Goal: Information Seeking & Learning: Learn about a topic

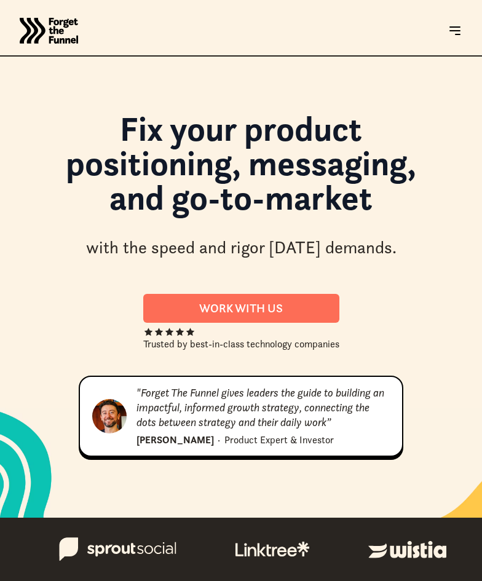
click at [448, 32] on img at bounding box center [455, 30] width 15 height 15
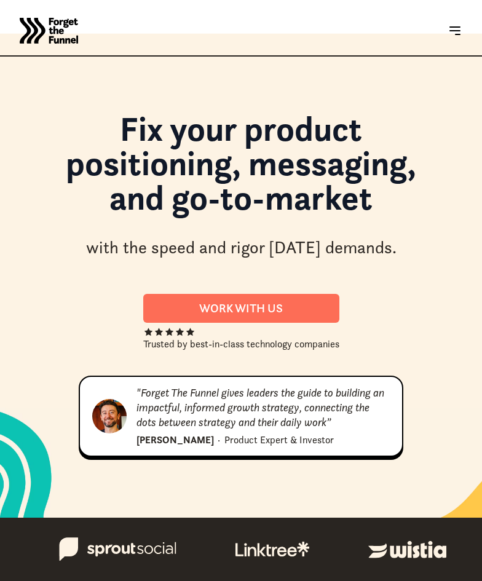
click at [462, 32] on img at bounding box center [455, 30] width 15 height 15
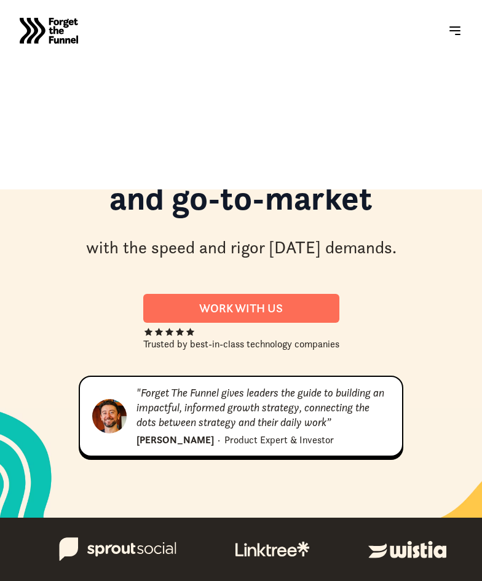
click at [462, 32] on img at bounding box center [455, 30] width 15 height 15
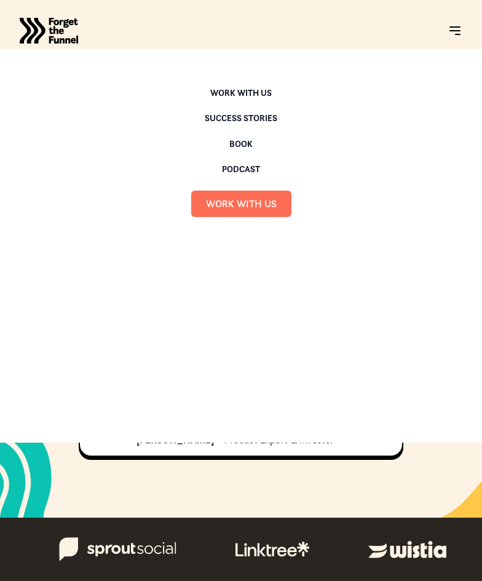
click at [228, 94] on div "Work with us" at bounding box center [241, 93] width 62 height 9
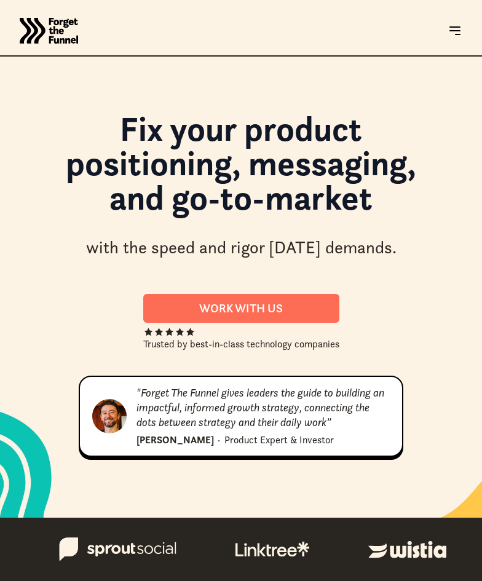
click at [455, 35] on img at bounding box center [455, 30] width 15 height 15
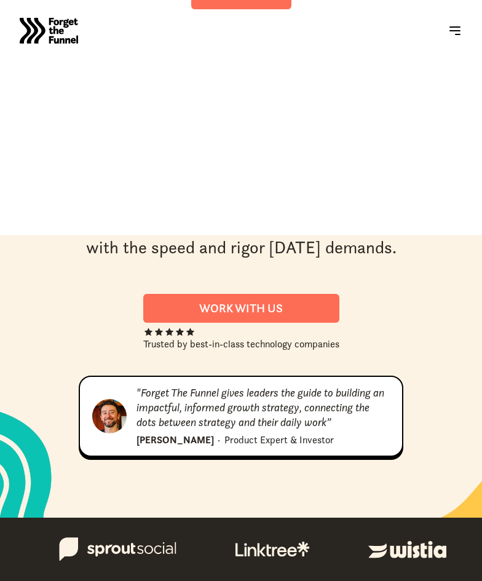
click at [455, 35] on img at bounding box center [455, 30] width 15 height 15
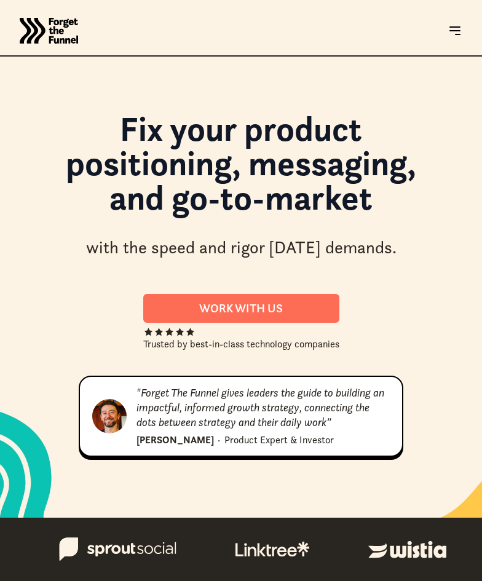
click at [455, 35] on img at bounding box center [455, 30] width 15 height 15
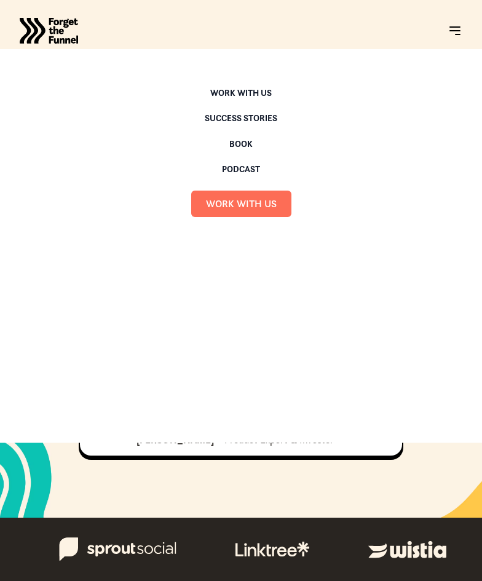
click at [238, 144] on div "Book" at bounding box center [240, 144] width 23 height 9
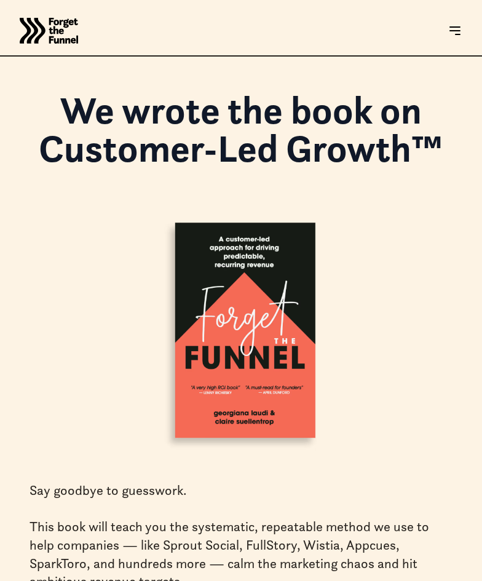
click at [453, 25] on img at bounding box center [455, 30] width 15 height 15
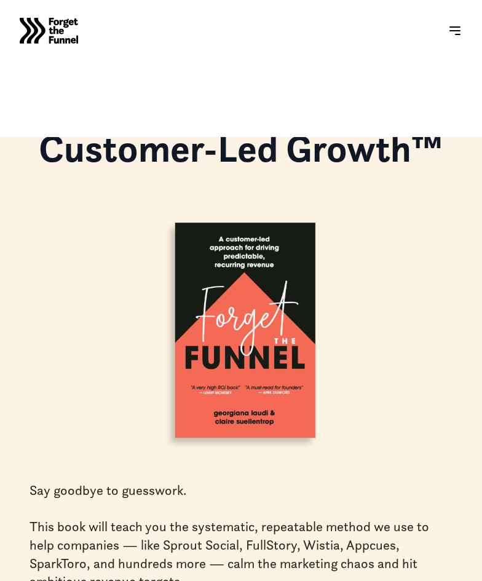
click at [453, 25] on img at bounding box center [455, 30] width 15 height 15
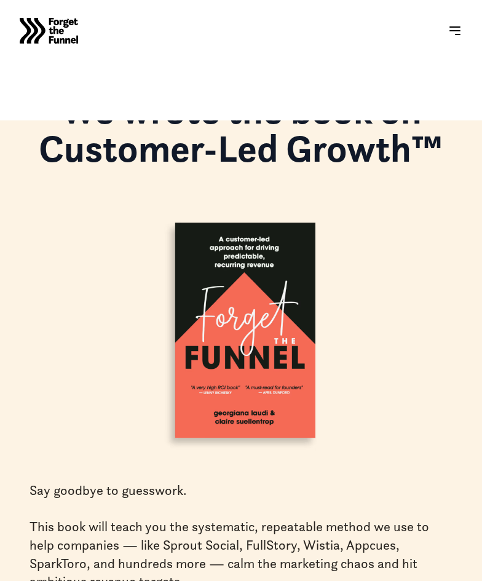
click at [453, 25] on img at bounding box center [455, 30] width 15 height 15
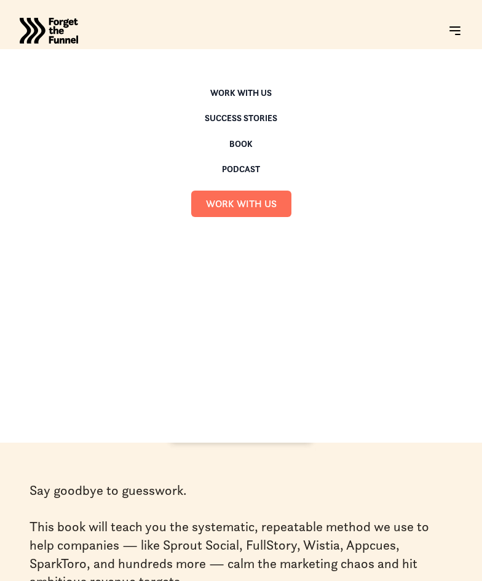
click at [244, 171] on div "Podcast" at bounding box center [241, 169] width 38 height 9
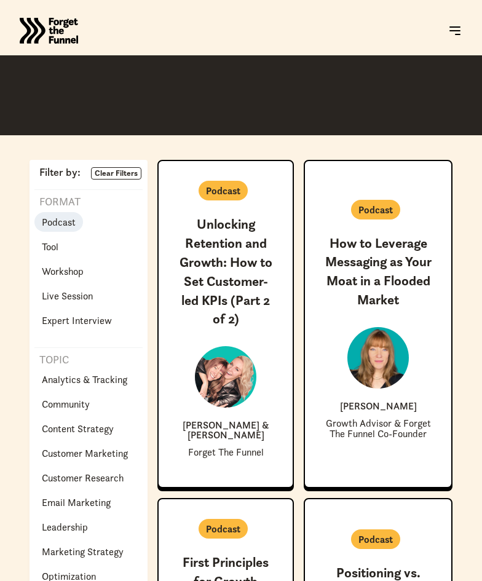
scroll to position [195, 0]
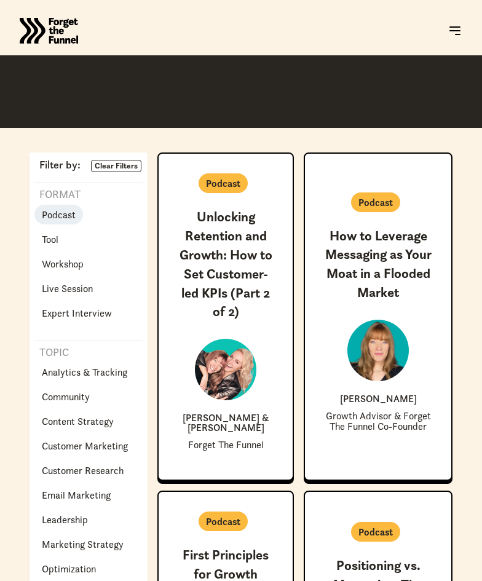
click at [65, 217] on p "Podcast" at bounding box center [59, 214] width 34 height 15
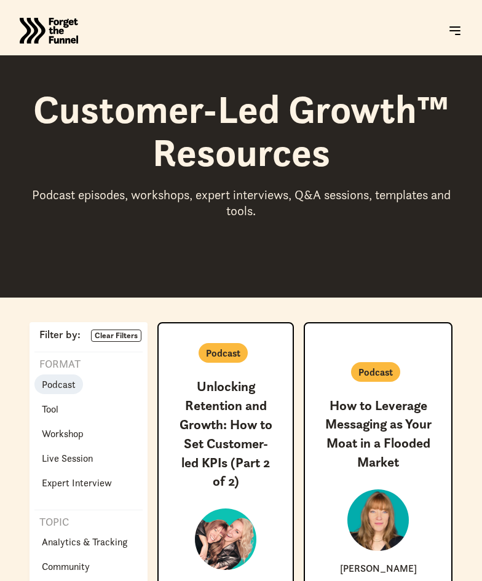
scroll to position [0, 0]
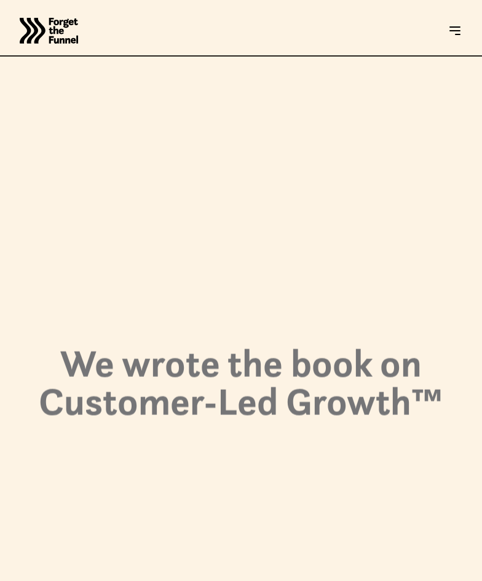
scroll to position [8, 0]
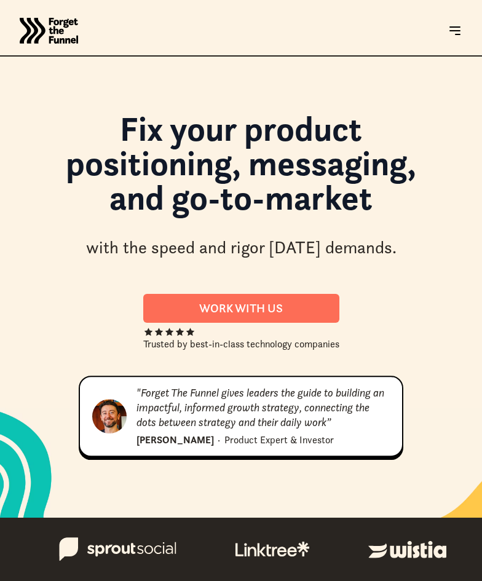
click at [455, 31] on img at bounding box center [455, 30] width 15 height 15
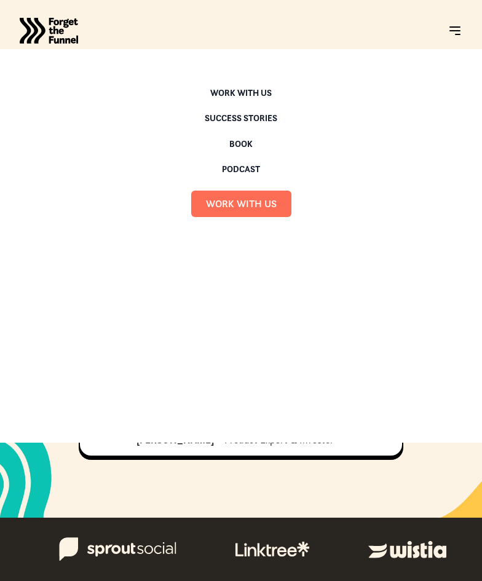
click at [245, 169] on div "Podcast" at bounding box center [241, 169] width 38 height 9
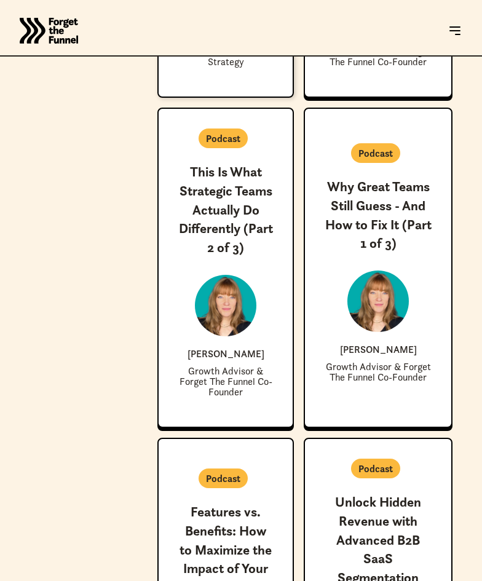
scroll to position [1237, 0]
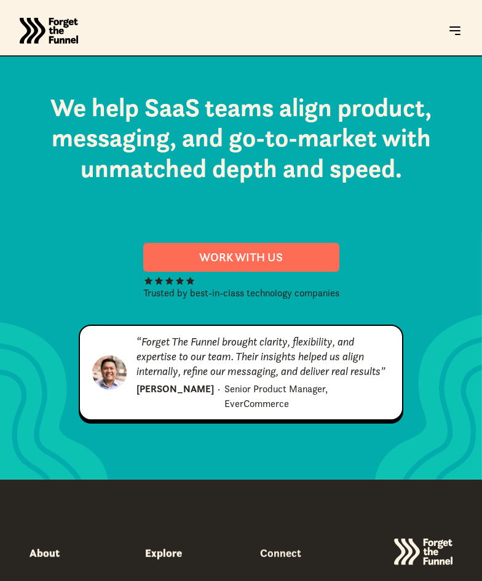
scroll to position [6567, 0]
